Goal: Information Seeking & Learning: Learn about a topic

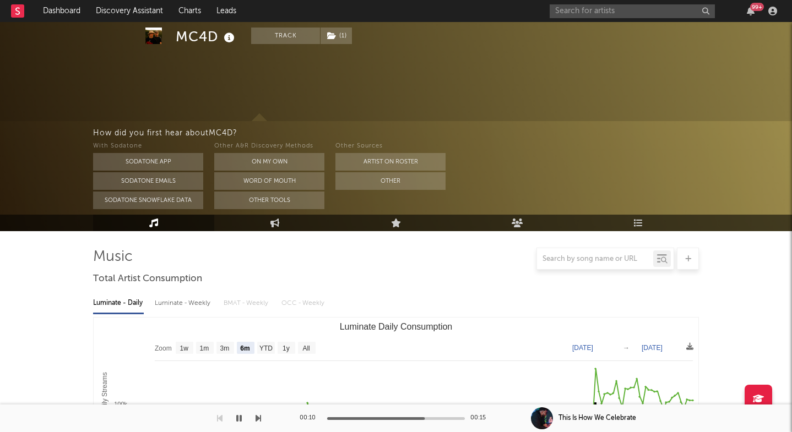
select select "6m"
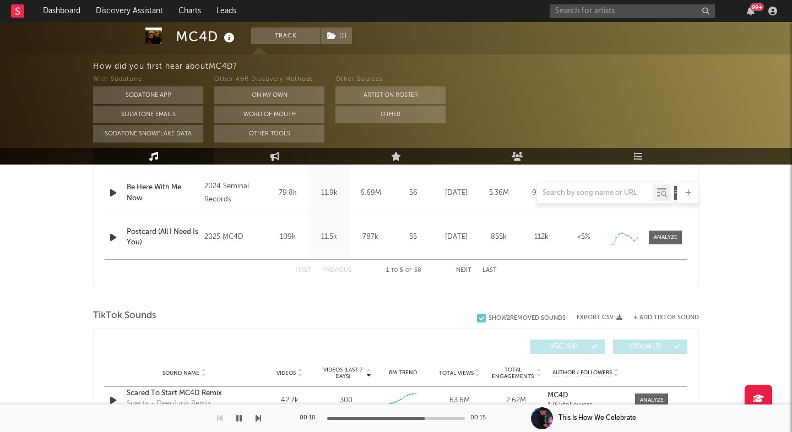
scroll to position [610, 0]
click at [576, 6] on input "text" at bounding box center [632, 11] width 165 height 14
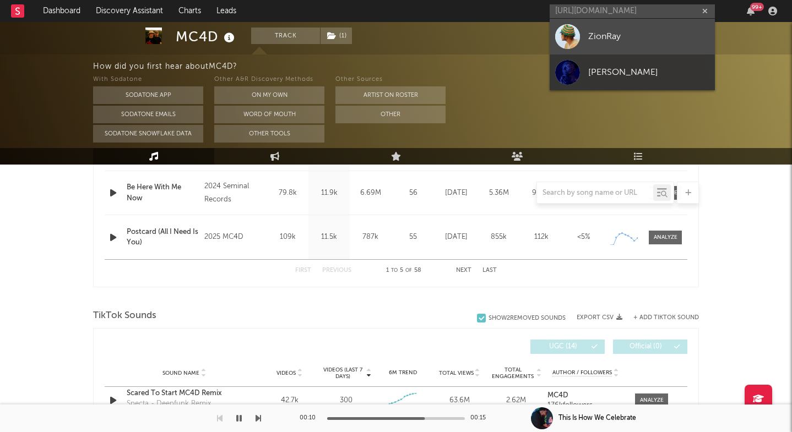
type input "https://open.spotify.com/track/28sZ97rHdGqvfJePnH82mL?si=afaa9f98940e4d5"
click at [613, 35] on div "ZionRay" at bounding box center [648, 36] width 121 height 13
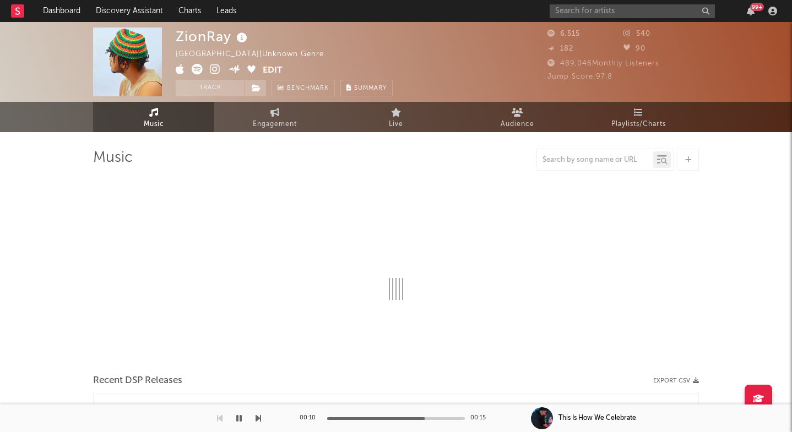
select select "1w"
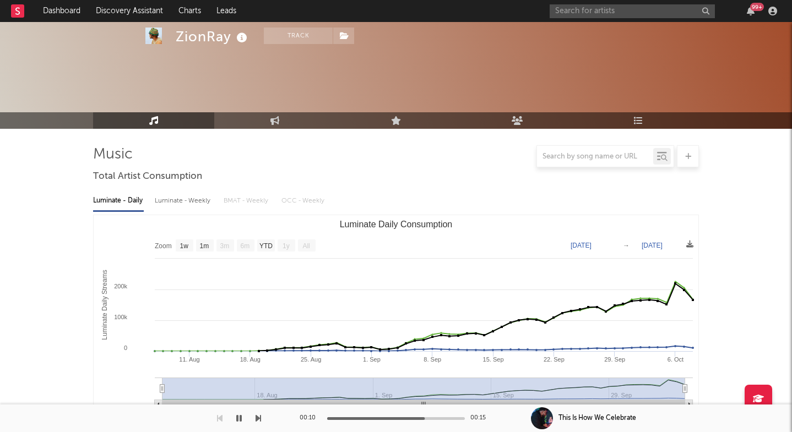
scroll to position [338, 0]
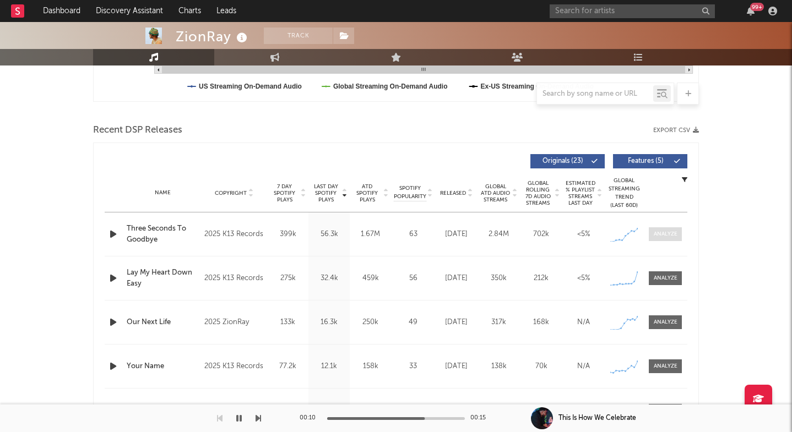
click at [677, 236] on span at bounding box center [665, 234] width 33 height 14
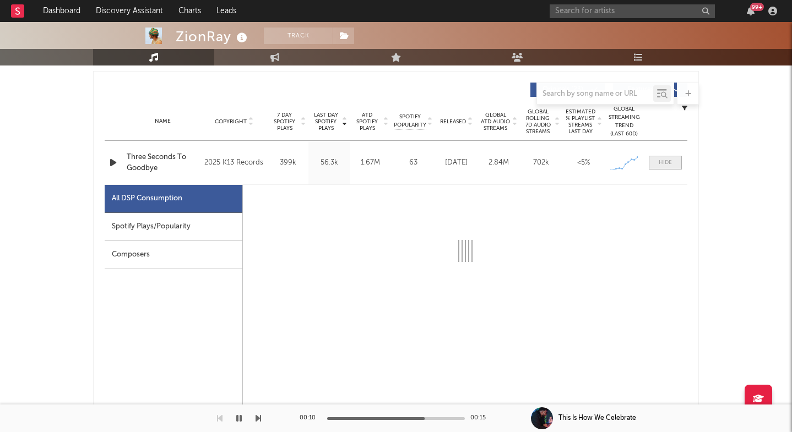
select select "1w"
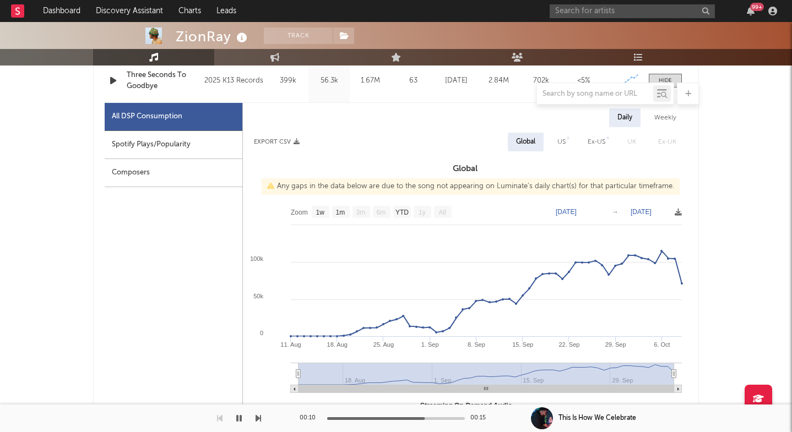
scroll to position [492, 0]
click at [598, 10] on input "text" at bounding box center [632, 11] width 165 height 14
paste input "https://open.spotify.com/track/62FCuP7M5y5nFwAKBMAoKg?si=de73c07d71244305"
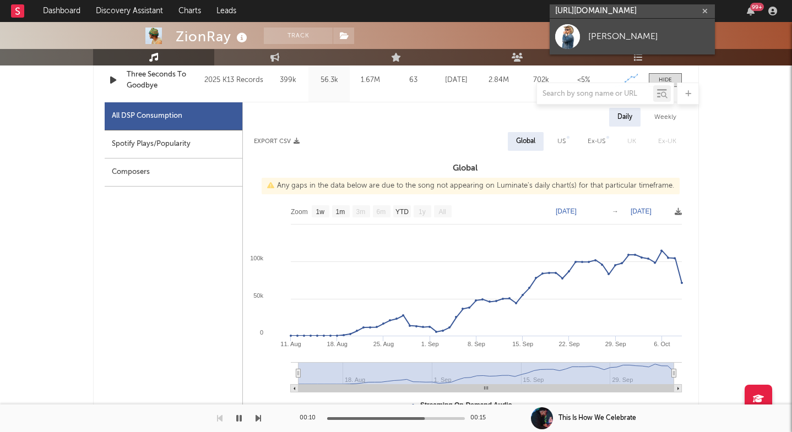
type input "https://open.spotify.com/track/62FCuP7M5y5nFwAKBMAoKg?si=de73c07d7124430"
click at [646, 41] on div "Jorge Tomas" at bounding box center [648, 36] width 121 height 13
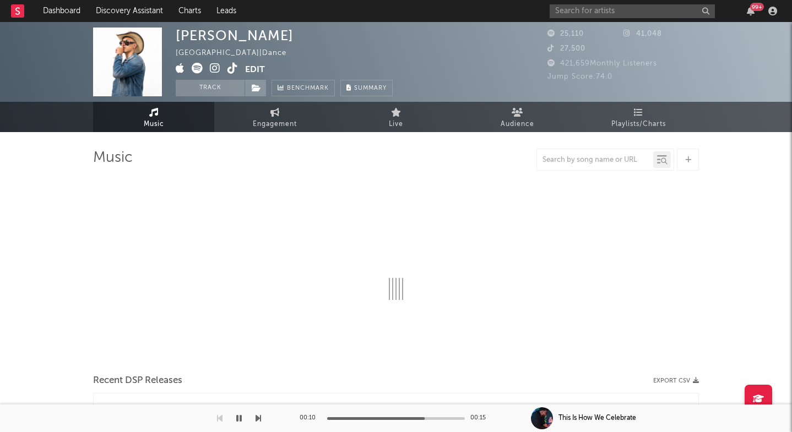
select select "6m"
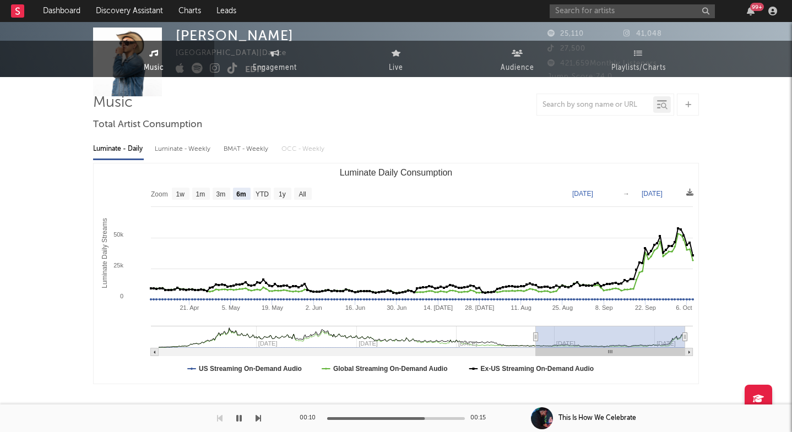
scroll to position [302, 0]
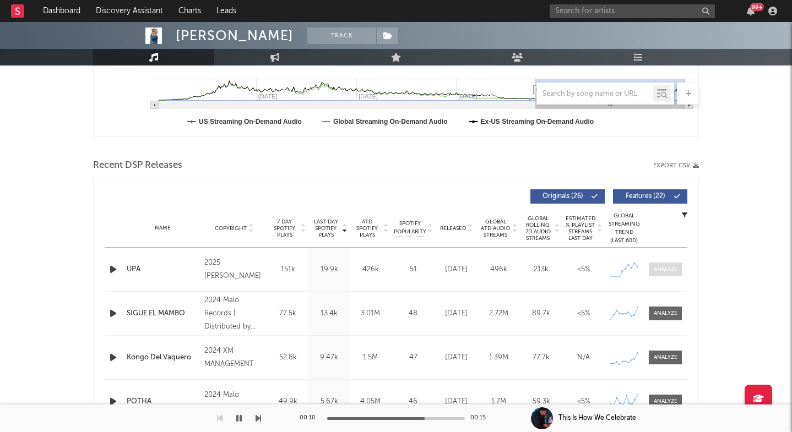
click at [674, 266] on div at bounding box center [666, 269] width 24 height 8
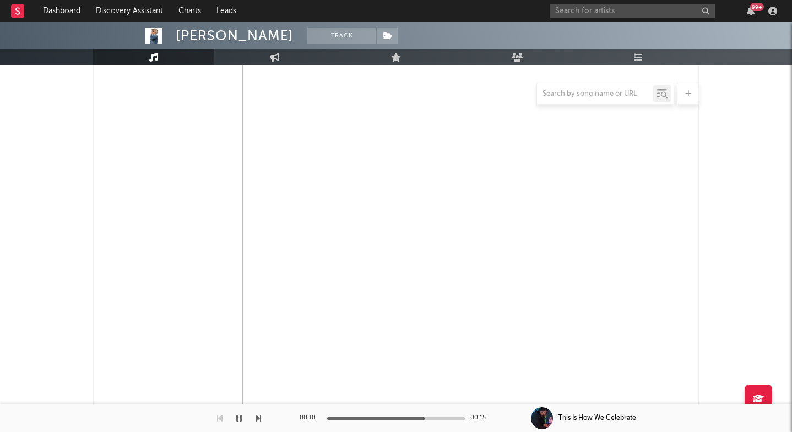
select select "1w"
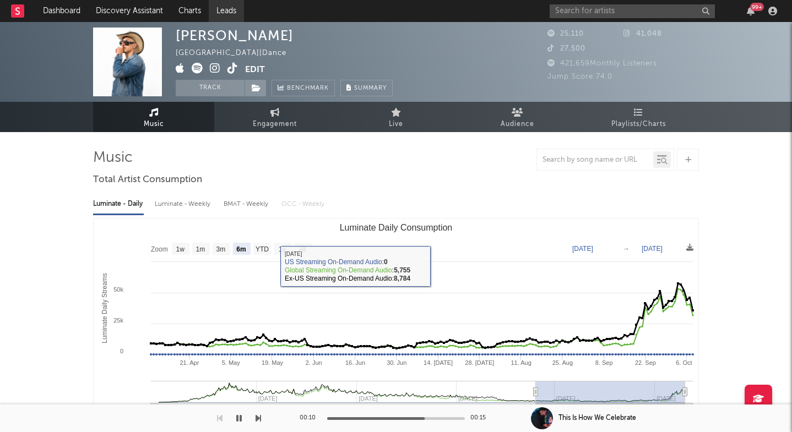
scroll to position [0, 0]
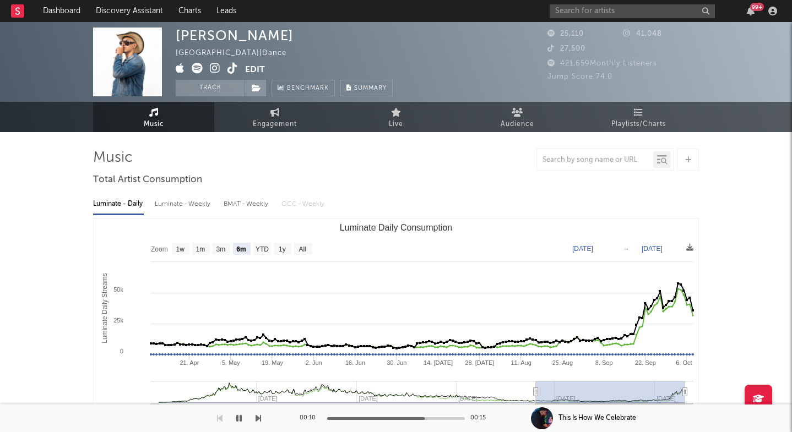
click at [215, 72] on icon at bounding box center [215, 68] width 10 height 11
click at [613, 12] on input "text" at bounding box center [632, 11] width 165 height 14
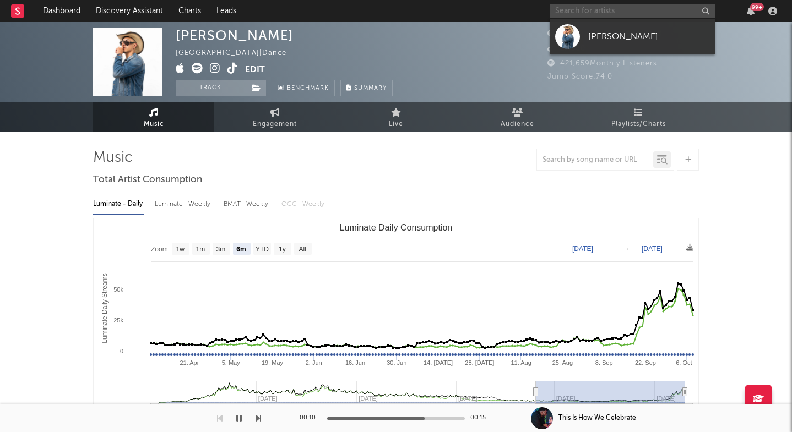
paste input "alfie castle"
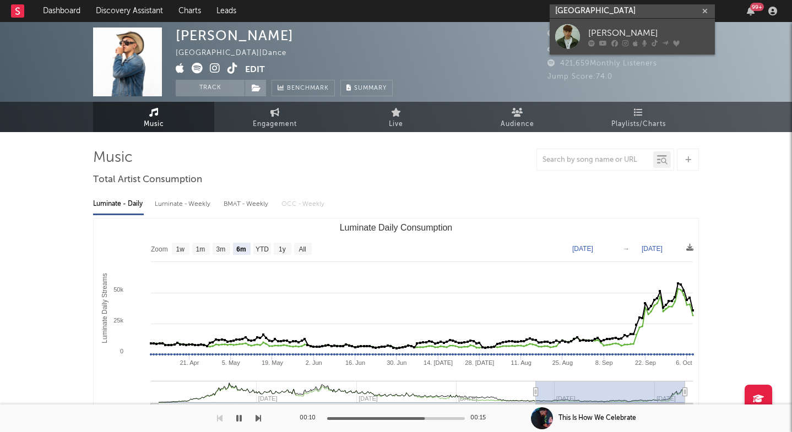
type input "alfie castle"
click at [607, 36] on div "Alfie Castley" at bounding box center [648, 32] width 121 height 13
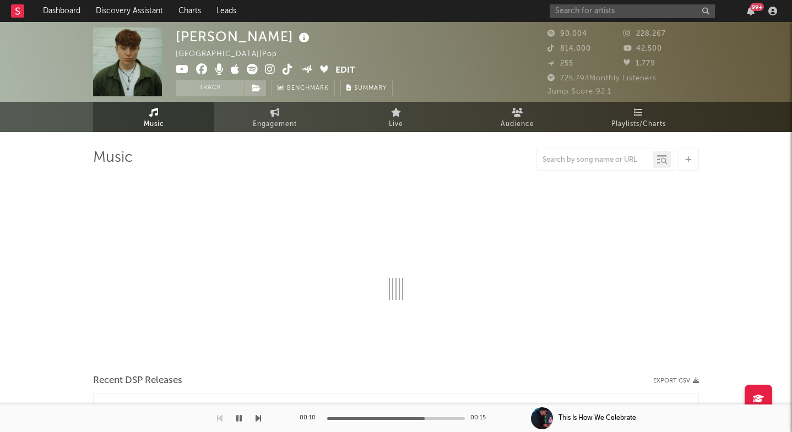
select select "6m"
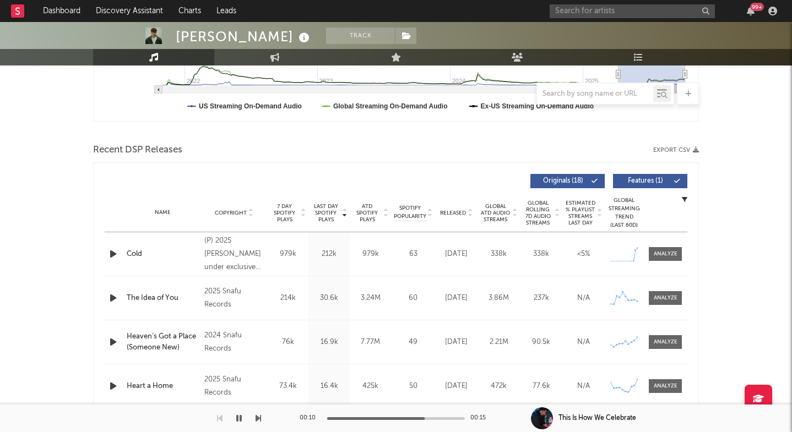
scroll to position [320, 0]
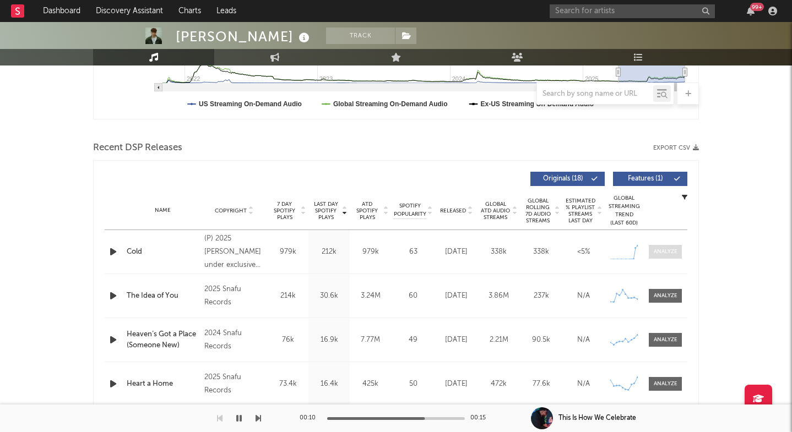
click at [665, 248] on div at bounding box center [666, 252] width 24 height 8
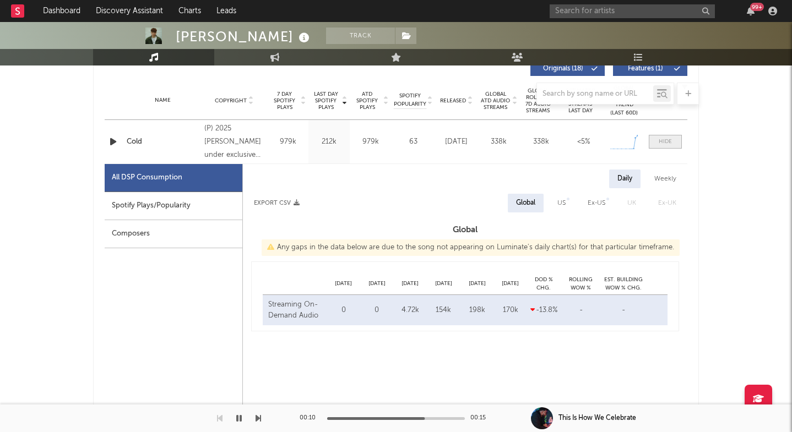
select select "1w"
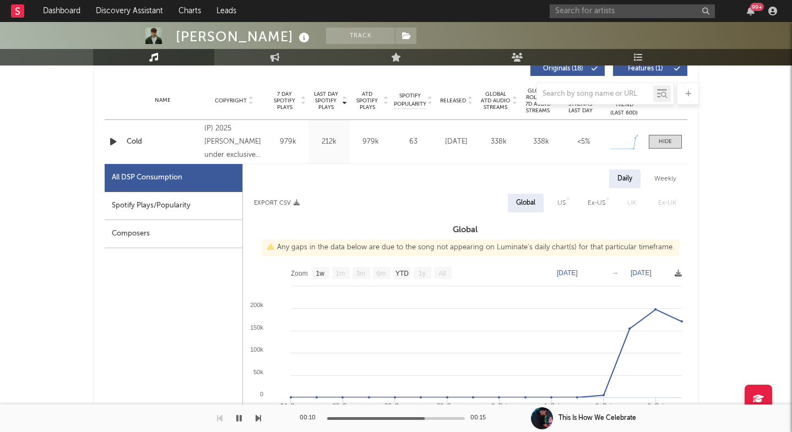
scroll to position [482, 0]
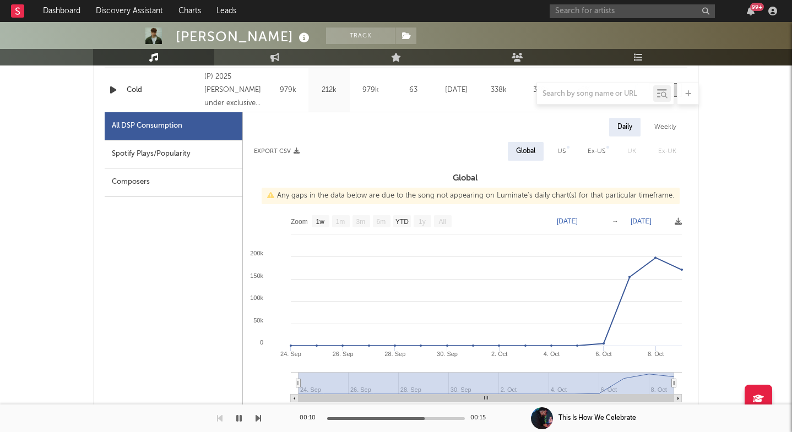
click at [185, 40] on div "Alfie Castley" at bounding box center [244, 37] width 137 height 18
drag, startPoint x: 185, startPoint y: 40, endPoint x: 236, endPoint y: 40, distance: 50.7
click at [236, 40] on div "Alfie Castley" at bounding box center [244, 37] width 137 height 18
copy div "Alfie Castley"
click at [597, 11] on input "text" at bounding box center [632, 11] width 165 height 14
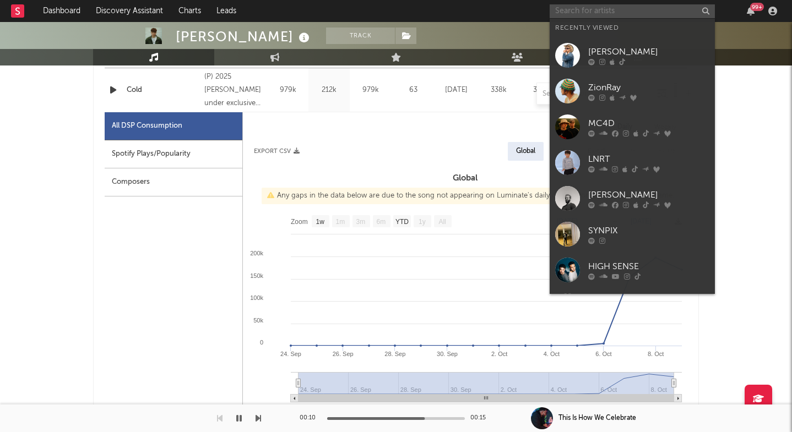
paste input "https://open.spotify.com/track/7j1BIjEAE2Z9BosUwMk1Vg?si=b588d3f8690248be"
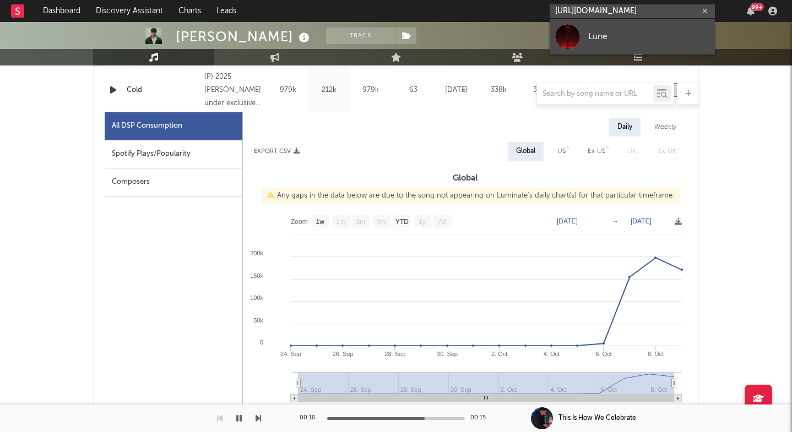
type input "https://open.spotify.com/track/7j1BIjEAE2Z9BosUwMk1Vg?si=b588d3f8690248b"
click at [653, 37] on div "Lune" at bounding box center [648, 36] width 121 height 13
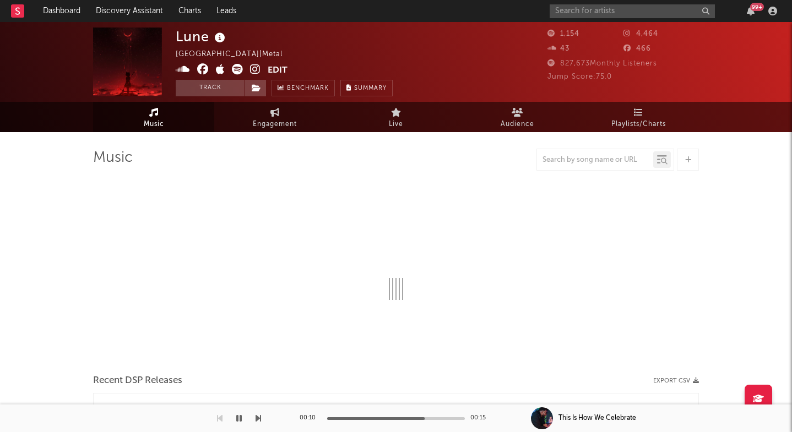
select select "1w"
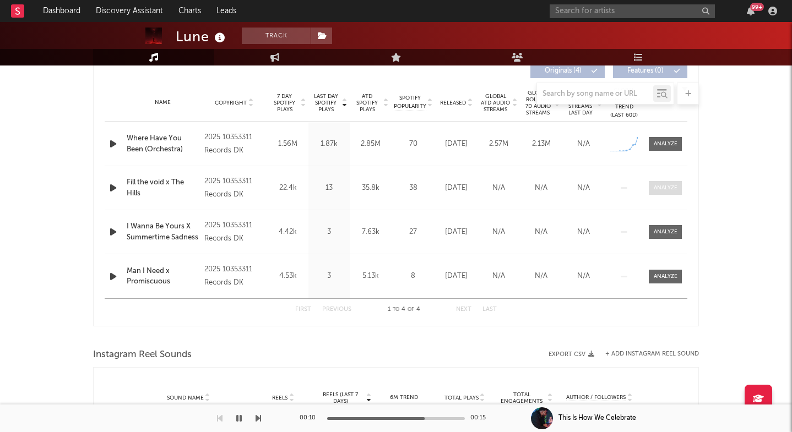
scroll to position [416, 0]
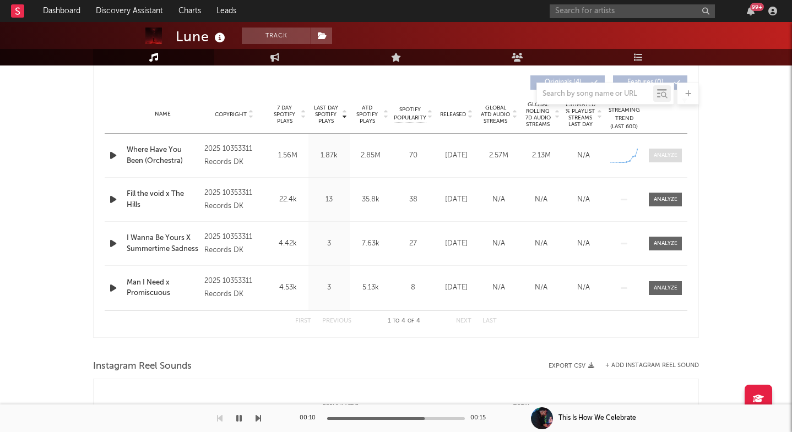
click at [666, 152] on div at bounding box center [666, 155] width 24 height 8
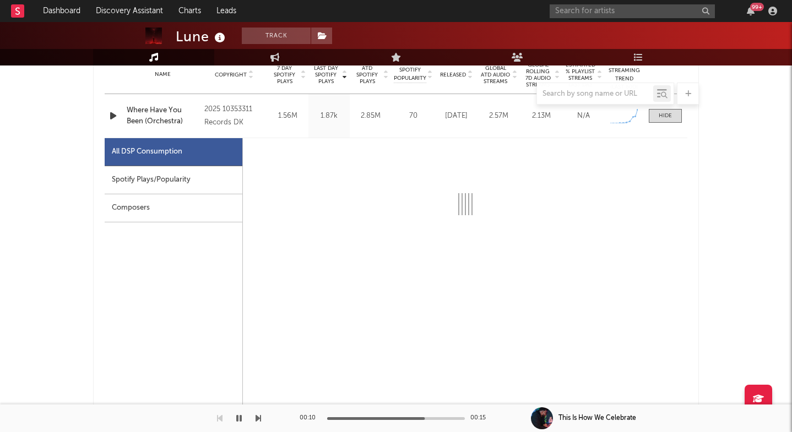
scroll to position [484, 1]
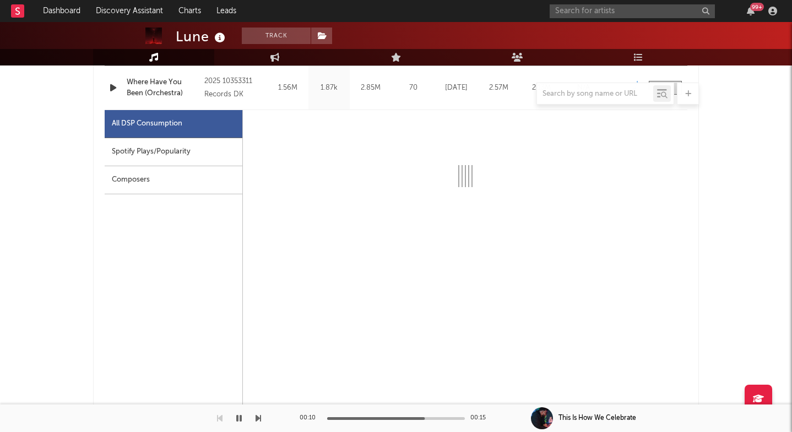
select select "1w"
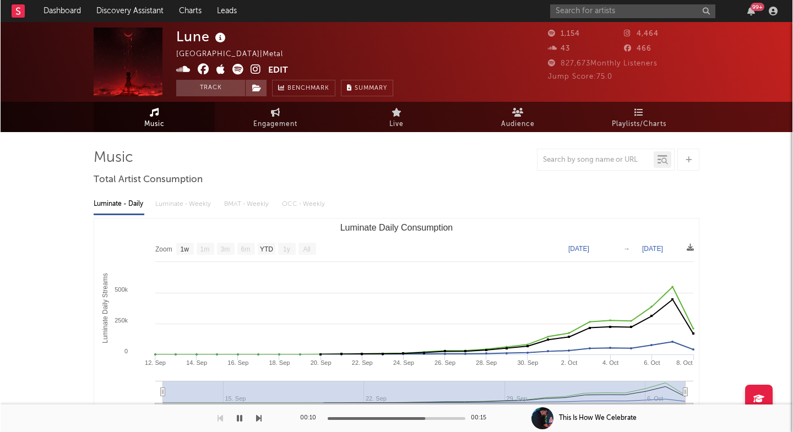
scroll to position [0, 0]
click at [255, 69] on icon at bounding box center [255, 69] width 10 height 11
click at [137, 6] on link "Discovery Assistant" at bounding box center [129, 11] width 83 height 22
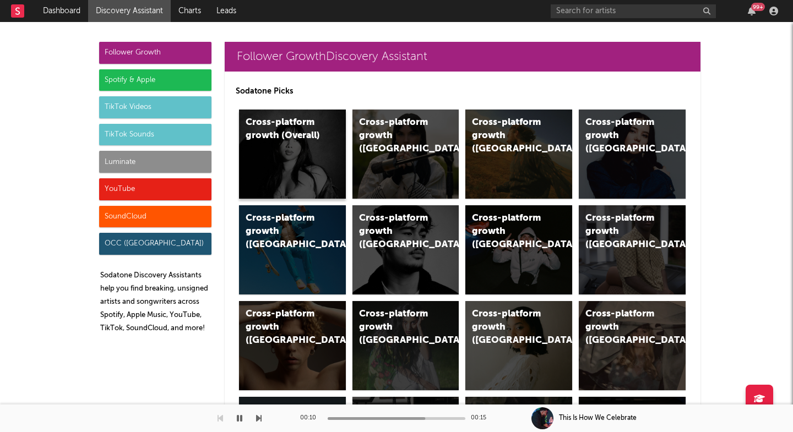
click at [282, 151] on div "Cross-platform growth (Overall)" at bounding box center [292, 154] width 107 height 89
click at [415, 161] on div "Cross-platform growth (UK)" at bounding box center [405, 154] width 107 height 89
click at [529, 157] on div "Cross-platform growth (US)" at bounding box center [518, 154] width 107 height 89
click at [516, 225] on div "Cross-platform growth (Central Europe/GSA)" at bounding box center [509, 232] width 75 height 40
click at [304, 237] on div "Cross-platform growth (Australia)" at bounding box center [283, 232] width 75 height 40
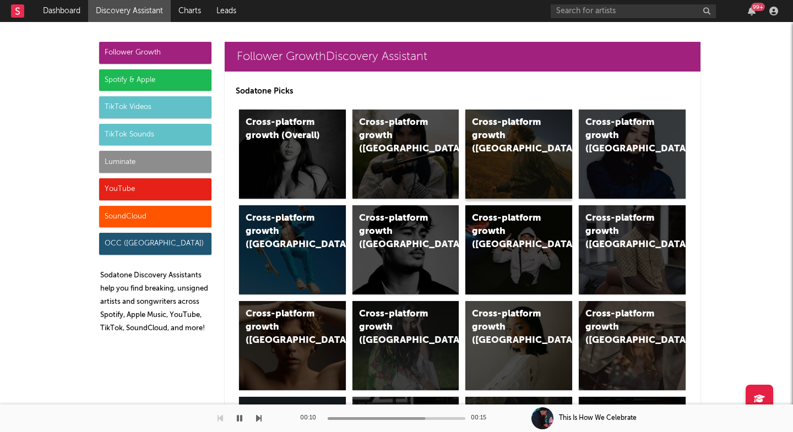
scroll to position [63, 0]
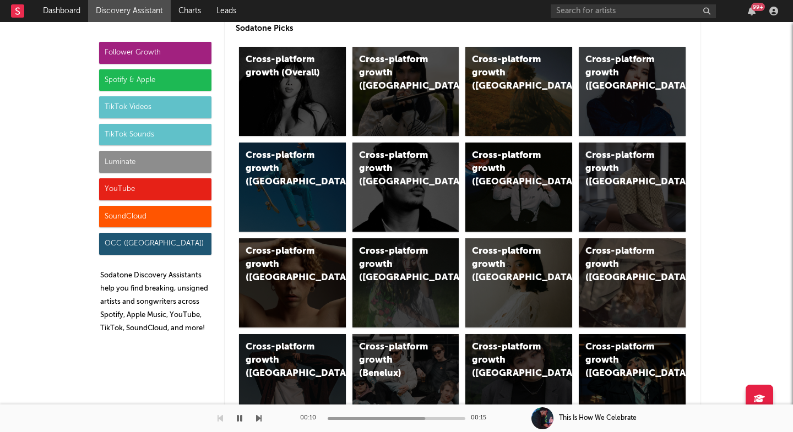
click at [153, 84] on div "Spotify & Apple" at bounding box center [155, 80] width 112 height 22
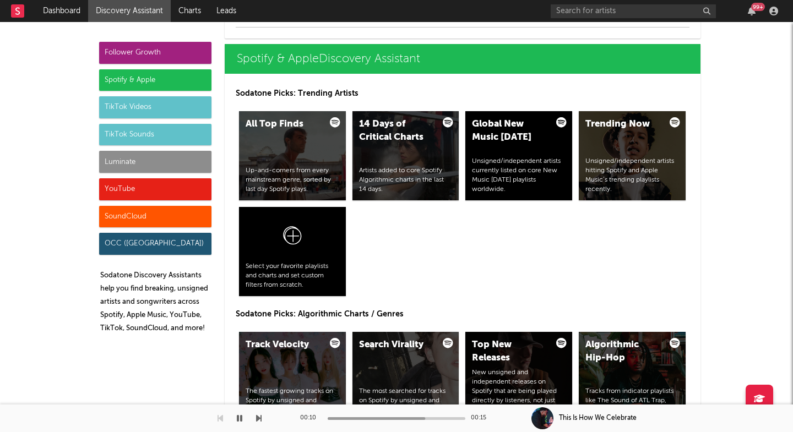
scroll to position [1128, 0]
click at [159, 83] on div "Spotify & Apple" at bounding box center [155, 80] width 112 height 22
click at [297, 133] on div "All Top Finds Up-and-comers from every mainstream genre, sorted by last day Spo…" at bounding box center [292, 155] width 107 height 89
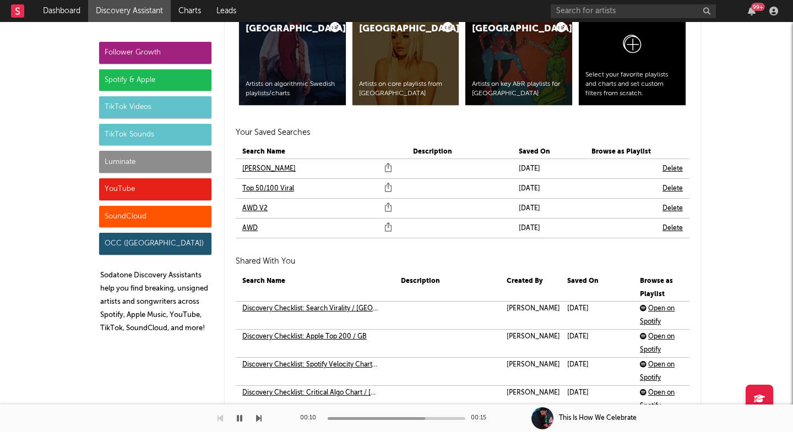
scroll to position [2422, 0]
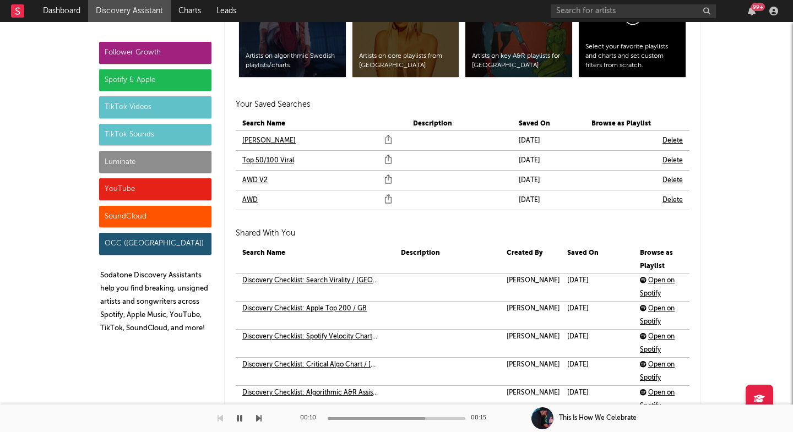
click at [251, 197] on link "AWD" at bounding box center [249, 200] width 15 height 13
